Goal: Communication & Community: Answer question/provide support

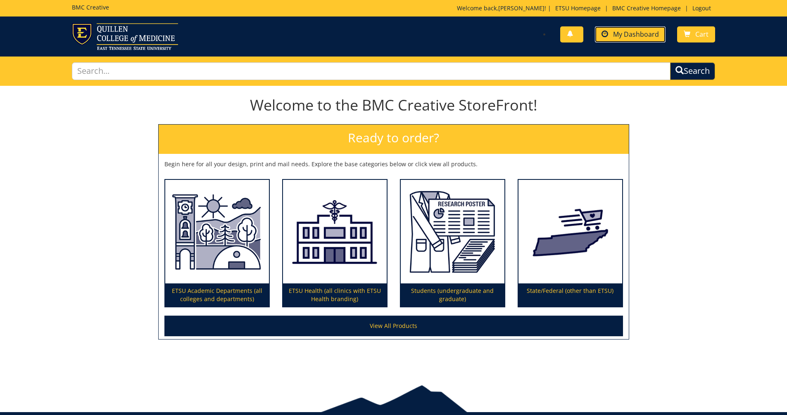
click at [631, 37] on span "My Dashboard" at bounding box center [636, 34] width 46 height 9
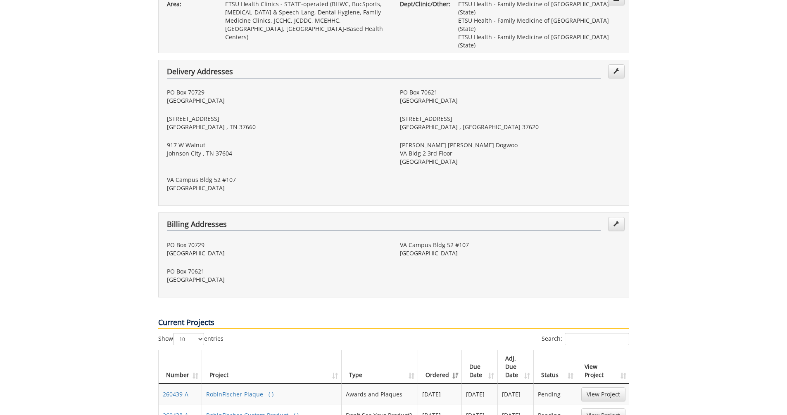
scroll to position [330, 0]
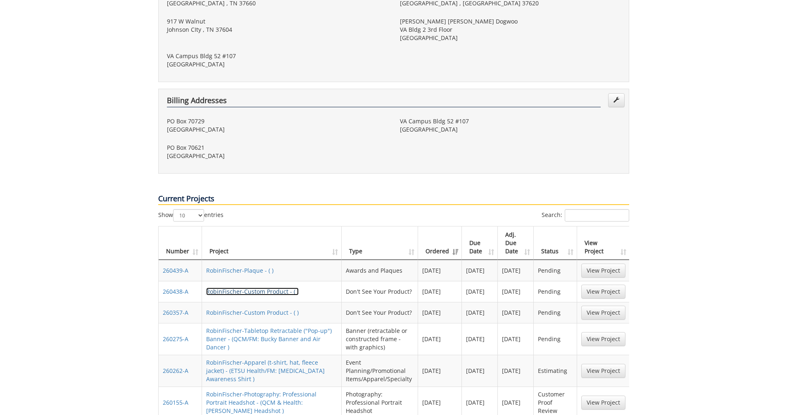
click at [249, 288] on link "RobinFischer-Custom Product - ( )" at bounding box center [252, 292] width 93 height 8
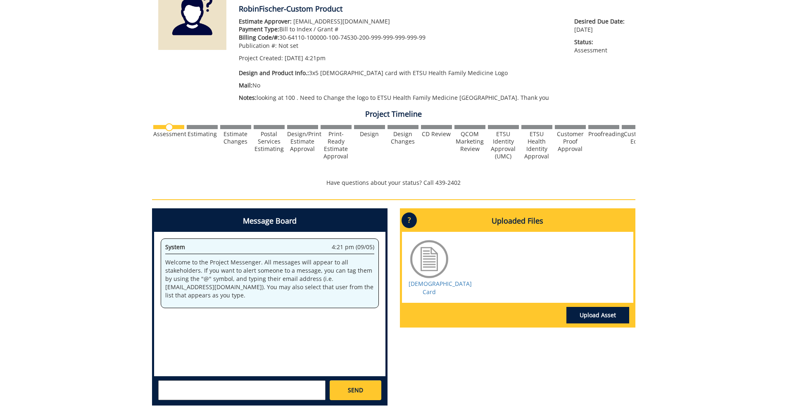
scroll to position [165, 0]
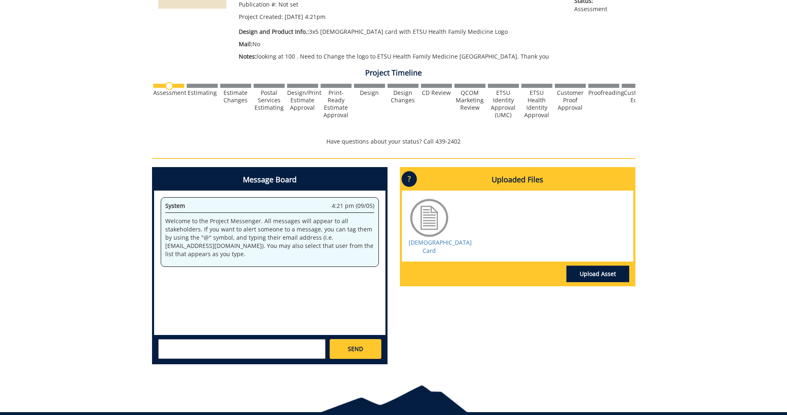
click at [205, 349] on textarea at bounding box center [241, 349] width 167 height 20
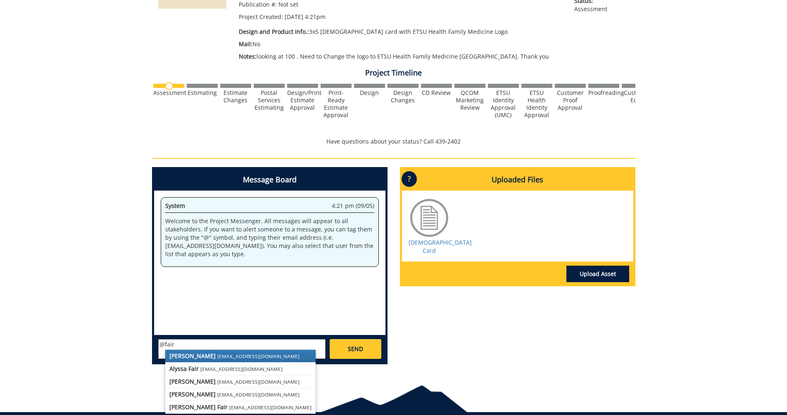
click at [217, 355] on small "fair@mail.etsu.edu" at bounding box center [258, 356] width 82 height 7
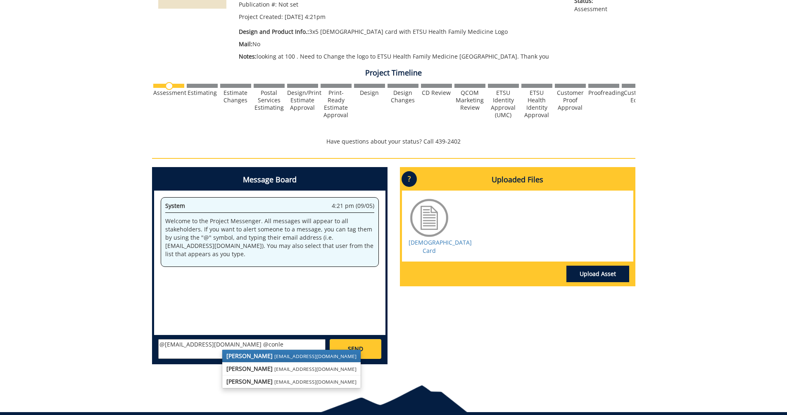
click at [252, 357] on strong "[PERSON_NAME]" at bounding box center [249, 356] width 46 height 8
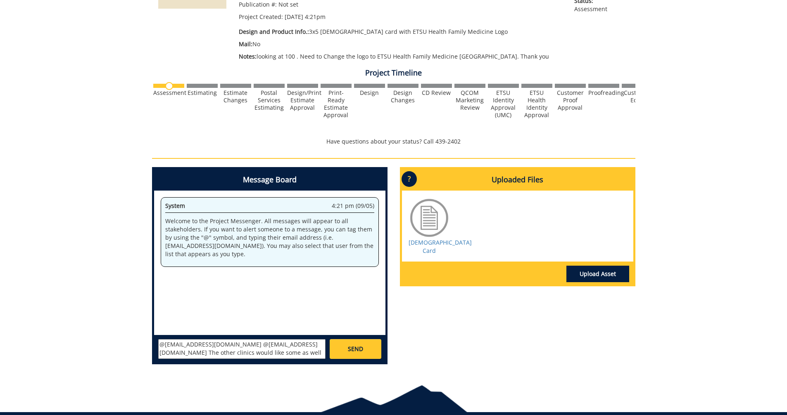
scroll to position [7, 0]
type textarea "@fair@mail.etsu.edu @conleyga@etsu.edu The other clinics would like some as wel…"
click at [360, 354] on span "SEND" at bounding box center [355, 349] width 15 height 8
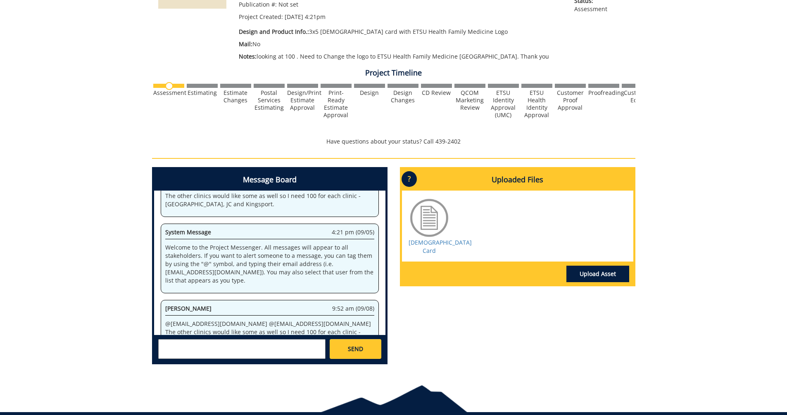
scroll to position [502, 0]
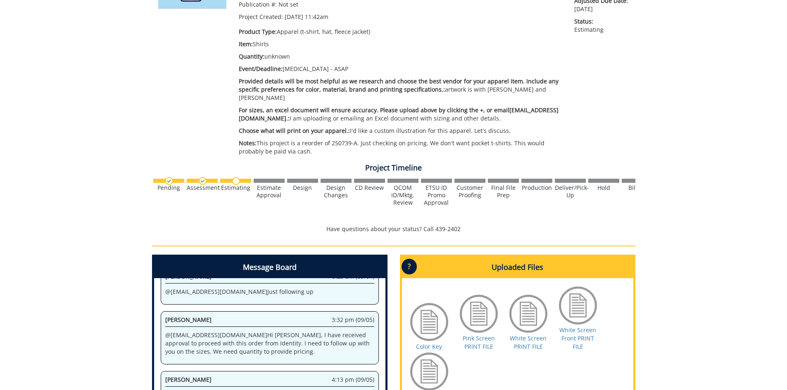
scroll to position [206, 0]
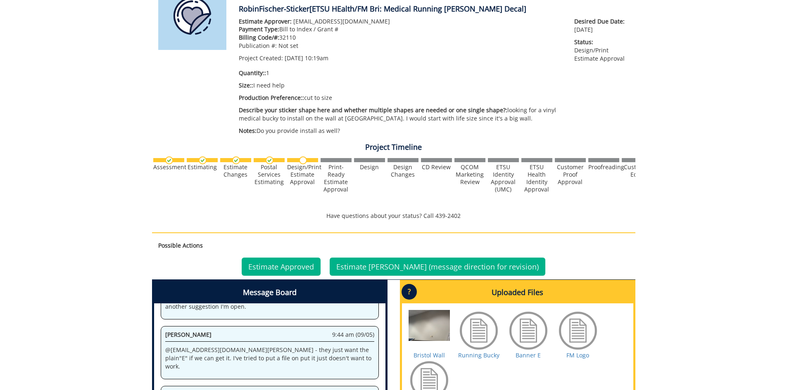
scroll to position [165, 0]
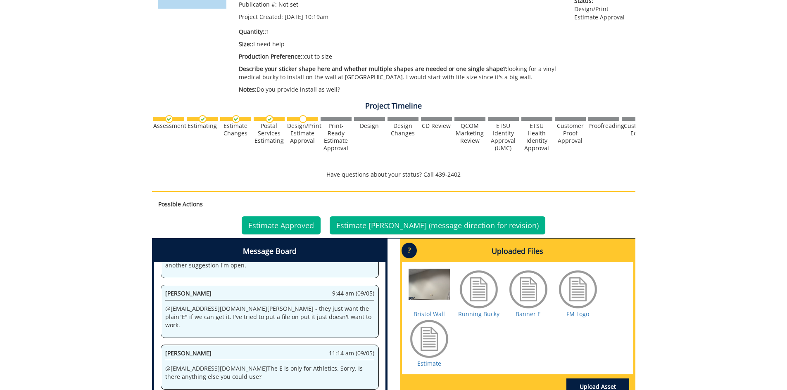
scroll to position [206, 0]
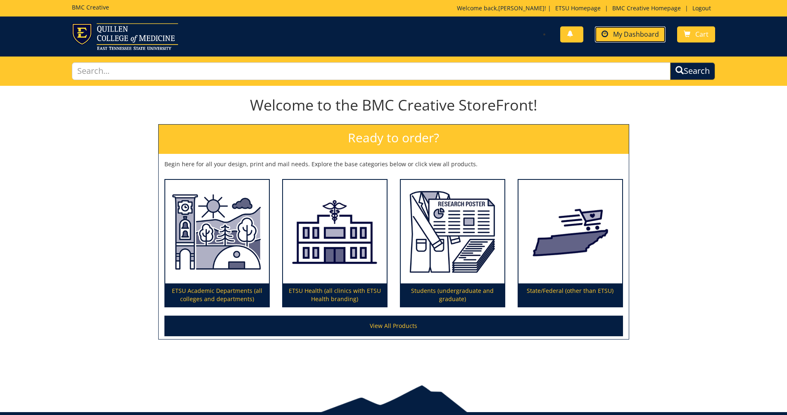
click at [627, 36] on span "My Dashboard" at bounding box center [636, 34] width 46 height 9
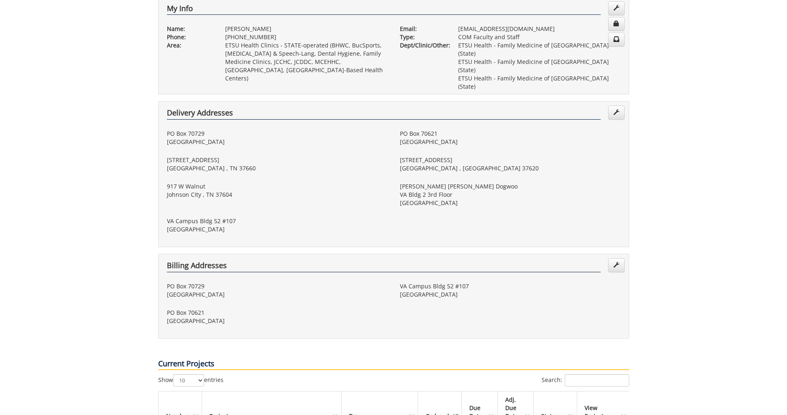
scroll to position [206, 0]
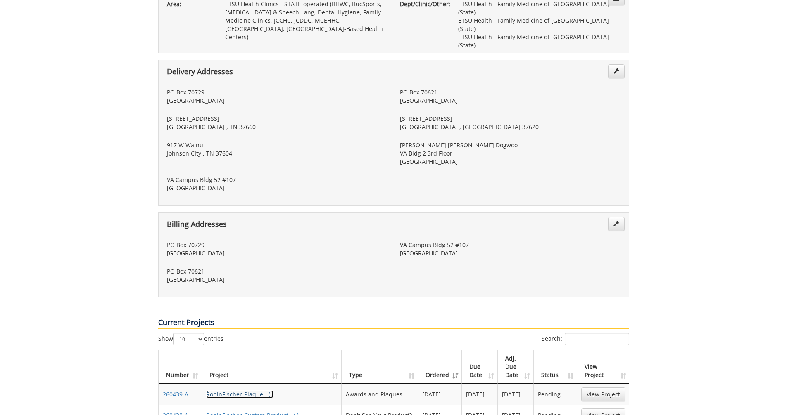
click at [256, 391] on link "RobinFischer-Plaque - ( )" at bounding box center [239, 395] width 67 height 8
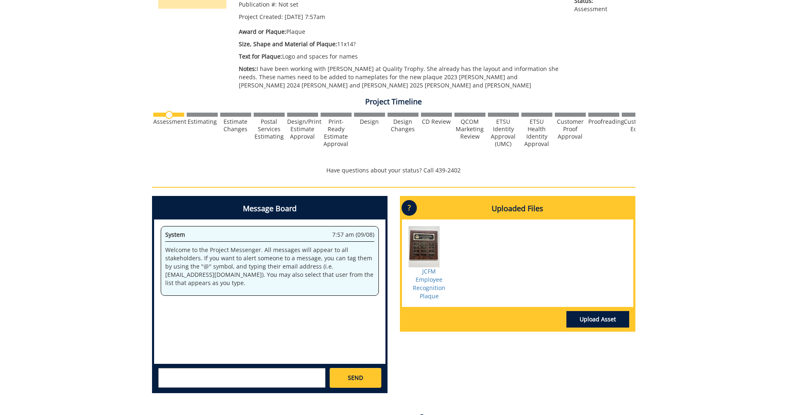
scroll to position [206, 0]
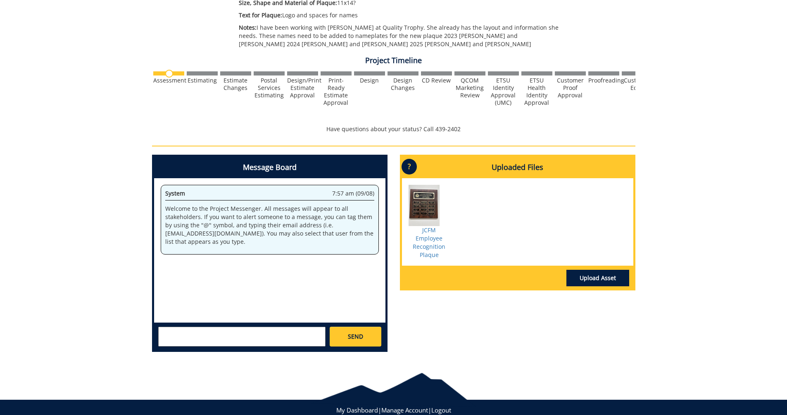
click at [166, 335] on textarea at bounding box center [241, 337] width 167 height 20
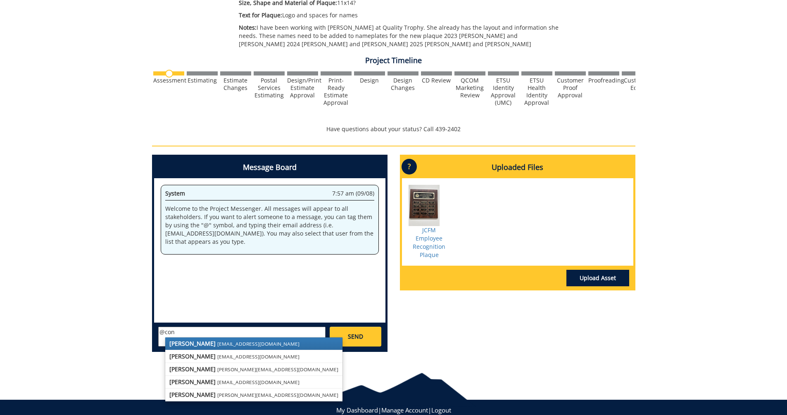
click at [197, 343] on strong "[PERSON_NAME]" at bounding box center [192, 344] width 46 height 8
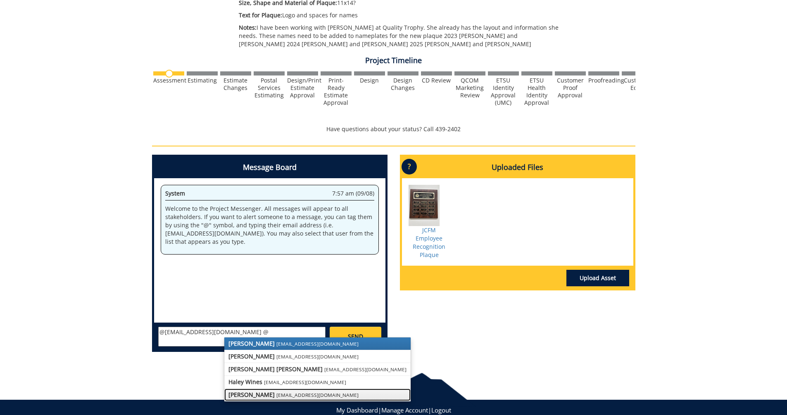
click at [276, 396] on small "fair@mail.etsu.edu" at bounding box center [317, 395] width 82 height 7
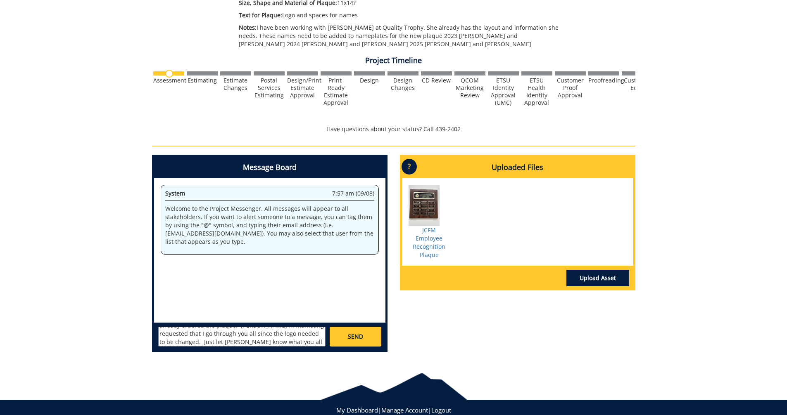
scroll to position [31, 0]
type textarea "@conleyga@etsu.edu @fair@mail.etsu.edu Julie at Quality Trophy has already orde…"
click at [354, 342] on link "SEND" at bounding box center [355, 337] width 51 height 20
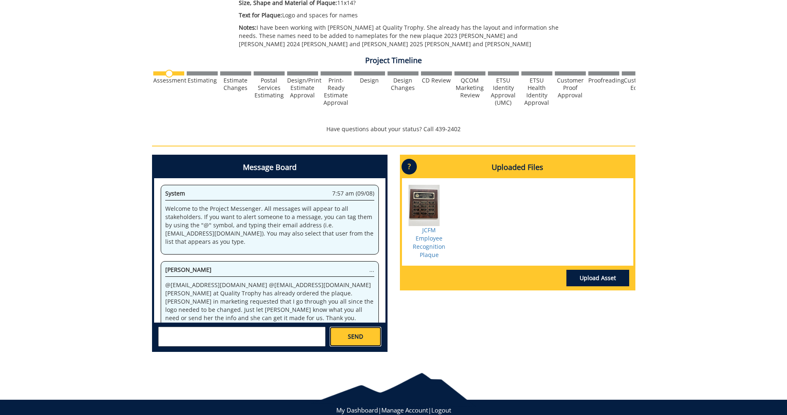
scroll to position [0, 0]
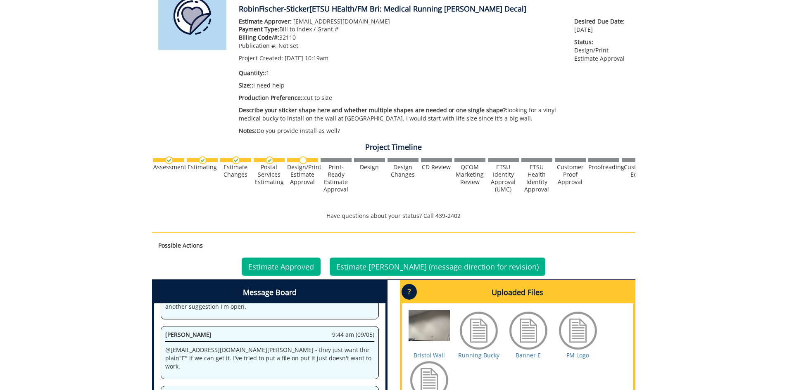
scroll to position [248, 0]
